Goal: Task Accomplishment & Management: Manage account settings

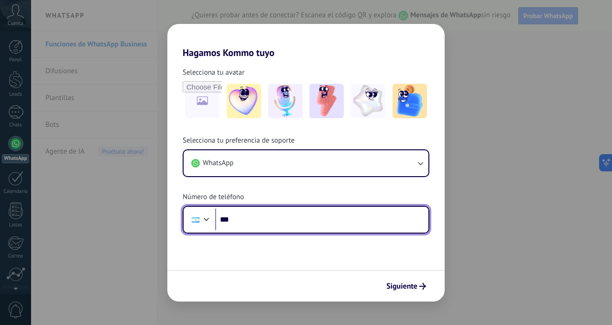
click at [298, 217] on input "***" at bounding box center [321, 219] width 213 height 22
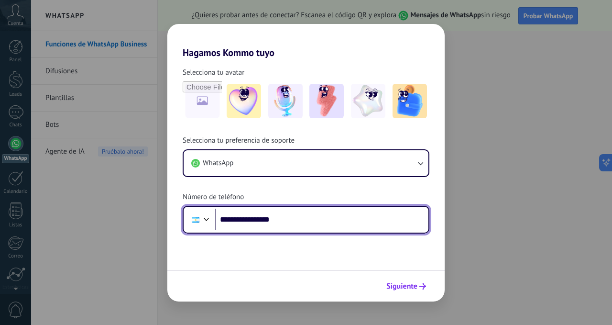
type input "**********"
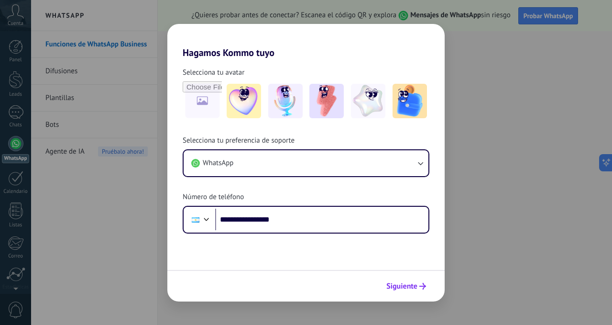
click at [413, 285] on span "Siguiente" at bounding box center [401, 285] width 31 height 7
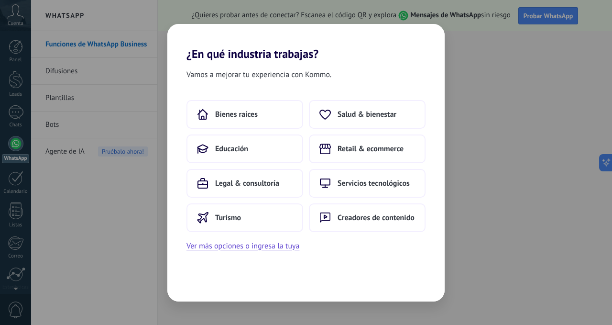
click at [281, 277] on div "Vamos a mejorar tu experiencia con Kommo. Bienes raíces Salud & bienestar Educa…" at bounding box center [305, 181] width 277 height 240
click at [282, 247] on button "Ver más opciones o ingresa la tuya" at bounding box center [242, 245] width 113 height 12
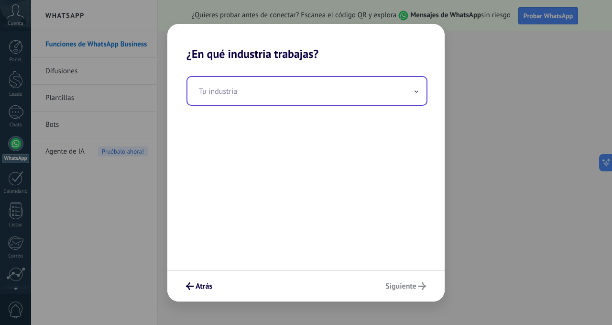
click at [269, 93] on input "text" at bounding box center [306, 91] width 239 height 28
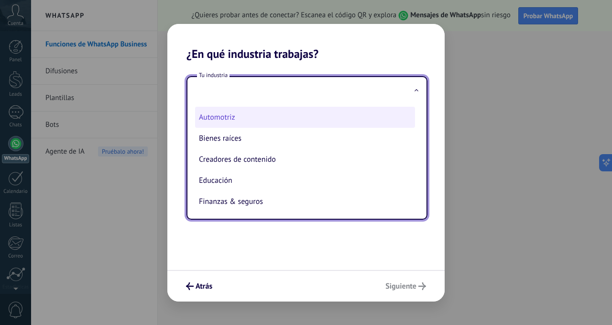
click at [208, 116] on li "Automotriz" at bounding box center [305, 117] width 220 height 21
type input "**********"
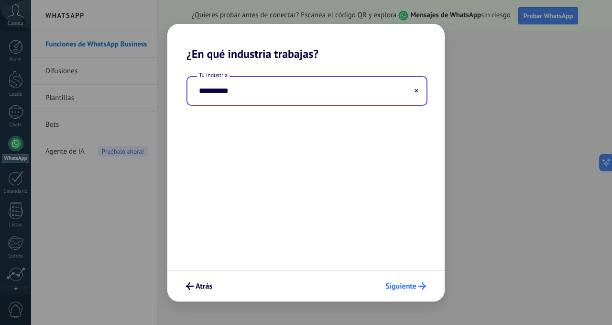
click at [396, 284] on span "Siguiente" at bounding box center [400, 285] width 31 height 7
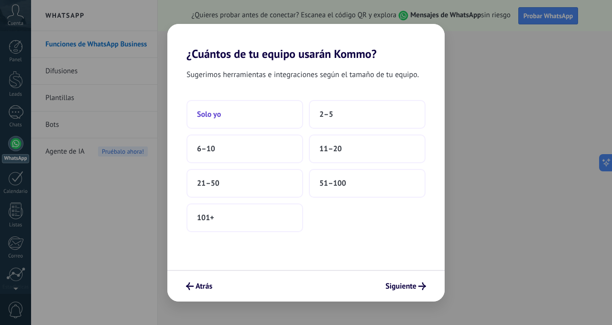
click at [215, 114] on span "Solo yo" at bounding box center [209, 114] width 24 height 10
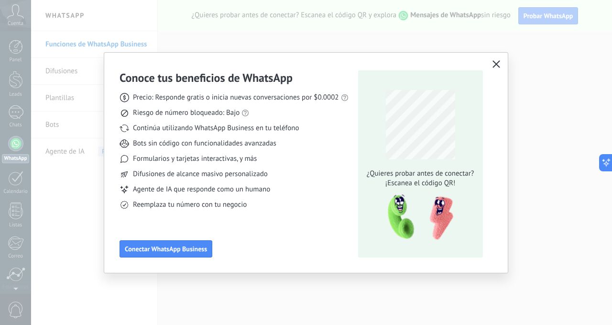
click at [498, 64] on icon "button" at bounding box center [496, 64] width 8 height 8
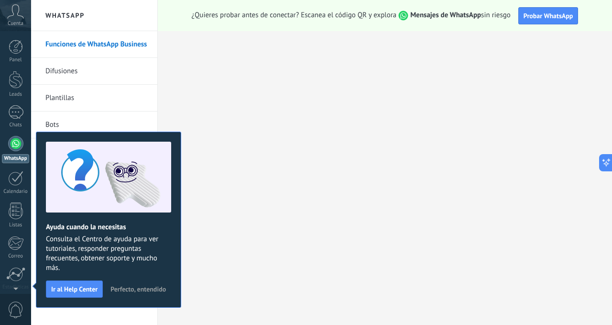
click at [13, 141] on div at bounding box center [15, 143] width 15 height 15
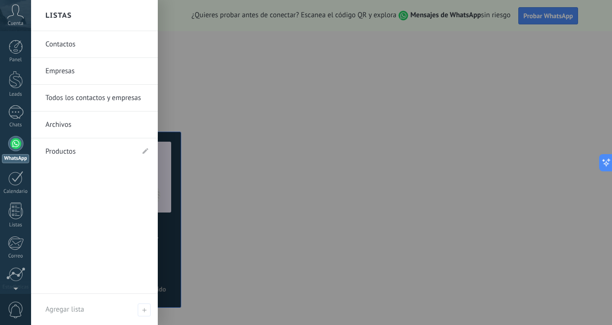
click at [84, 41] on link "Contactos" at bounding box center [96, 44] width 103 height 27
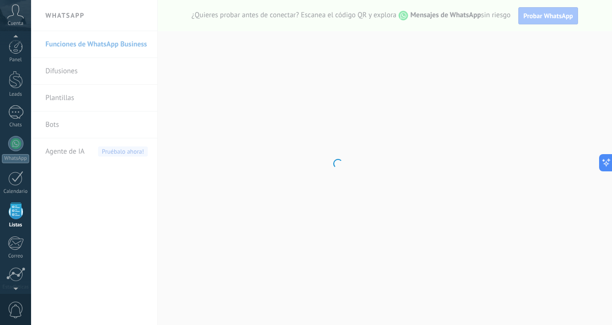
scroll to position [59, 0]
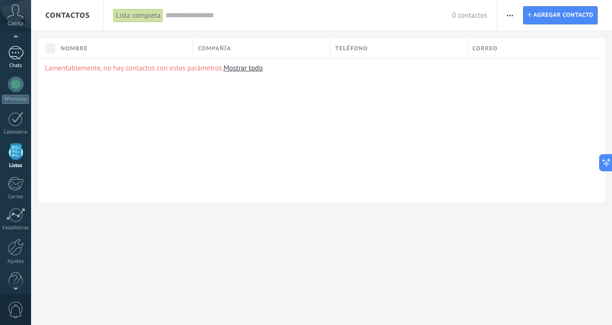
click at [13, 51] on div at bounding box center [15, 53] width 15 height 14
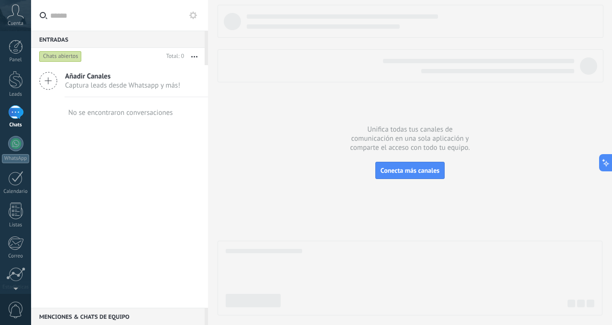
click at [66, 17] on input "text" at bounding box center [125, 15] width 150 height 31
click at [63, 55] on div "Chats abiertos" at bounding box center [60, 56] width 43 height 11
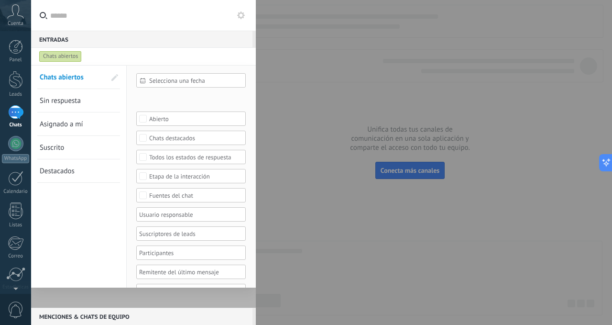
click at [63, 54] on div "Chats abiertos" at bounding box center [60, 56] width 43 height 11
click at [14, 111] on div at bounding box center [15, 112] width 15 height 14
click at [13, 13] on icon at bounding box center [15, 11] width 17 height 14
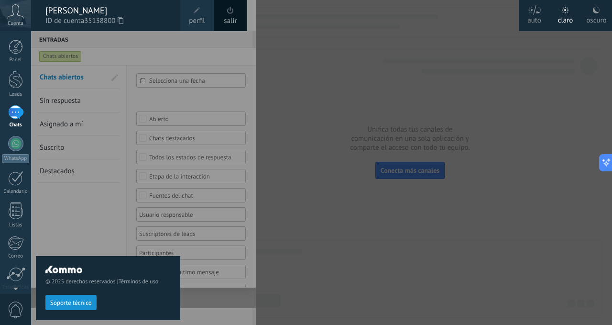
click at [13, 13] on icon at bounding box center [15, 11] width 17 height 14
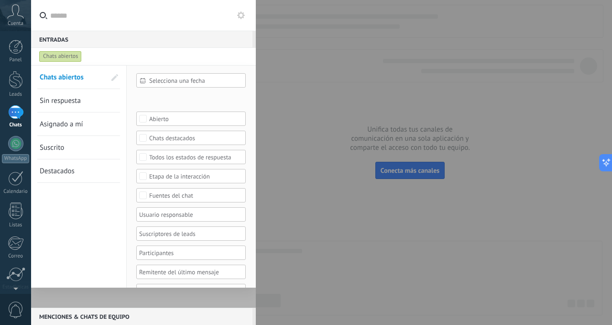
click at [276, 101] on div at bounding box center [306, 162] width 612 height 325
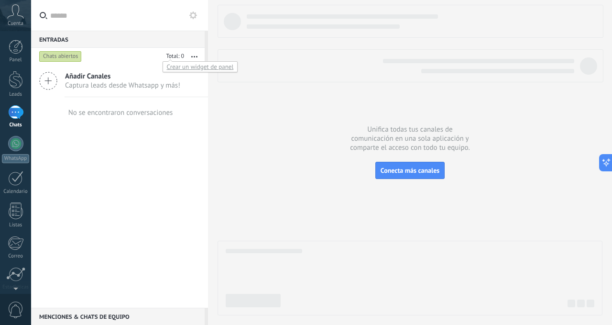
click at [179, 54] on div at bounding box center [174, 57] width 22 height 10
click at [18, 14] on use at bounding box center [16, 11] width 16 height 14
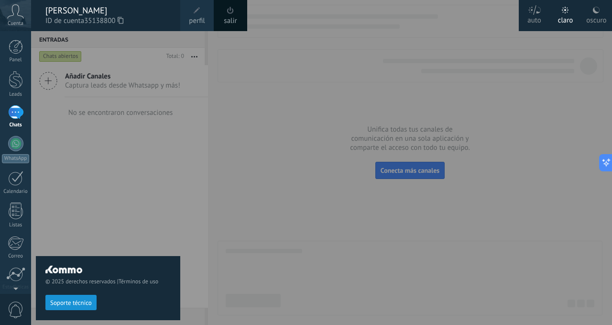
click at [228, 16] on link "salir" at bounding box center [230, 21] width 13 height 11
